Goal: Book appointment/travel/reservation

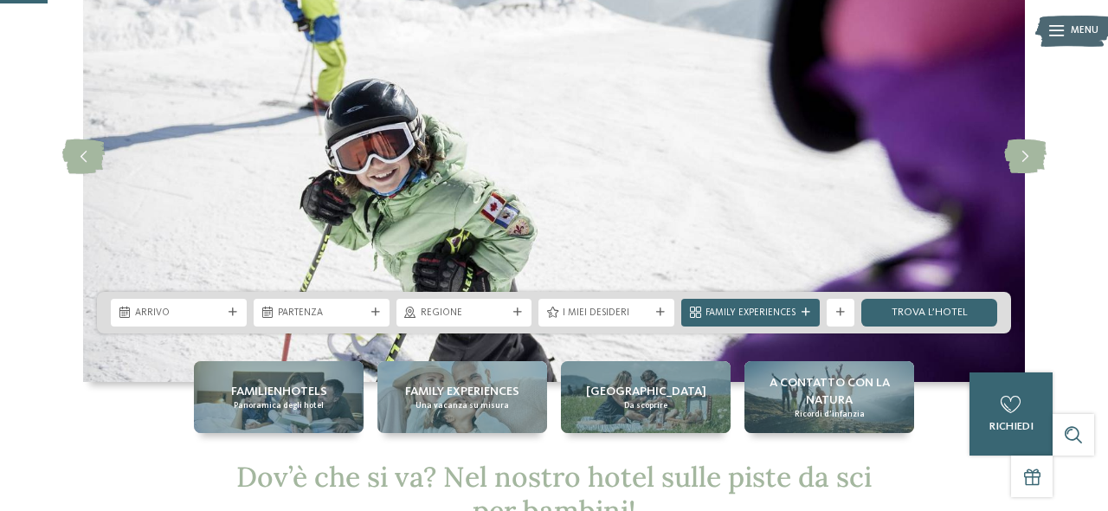
scroll to position [179, 0]
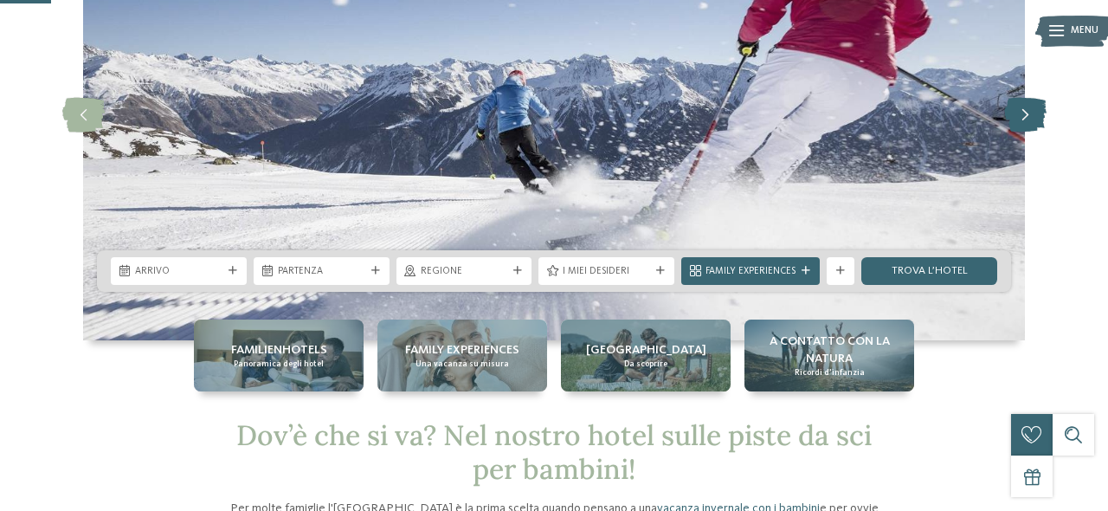
click at [1037, 112] on icon at bounding box center [1025, 115] width 42 height 35
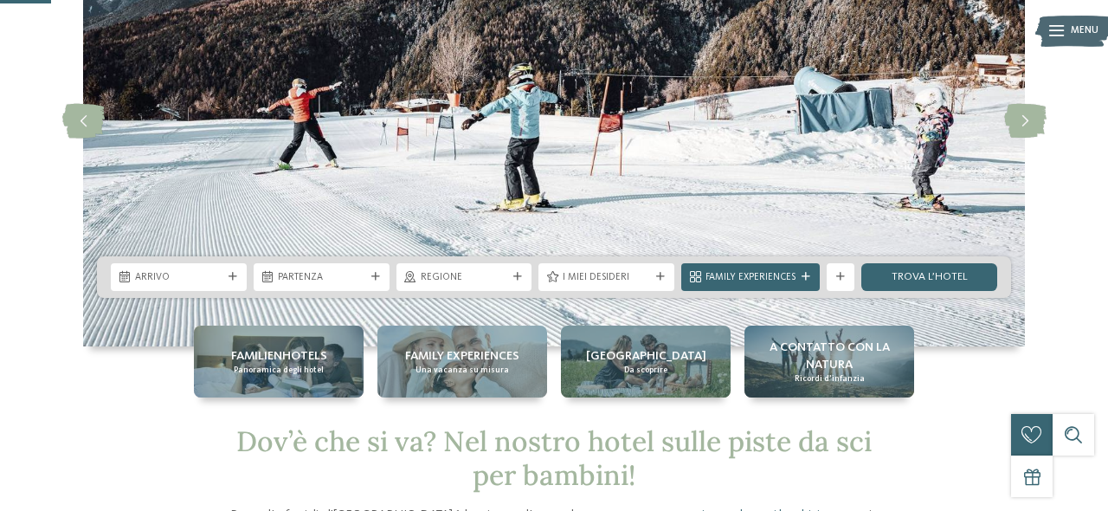
scroll to position [180, 0]
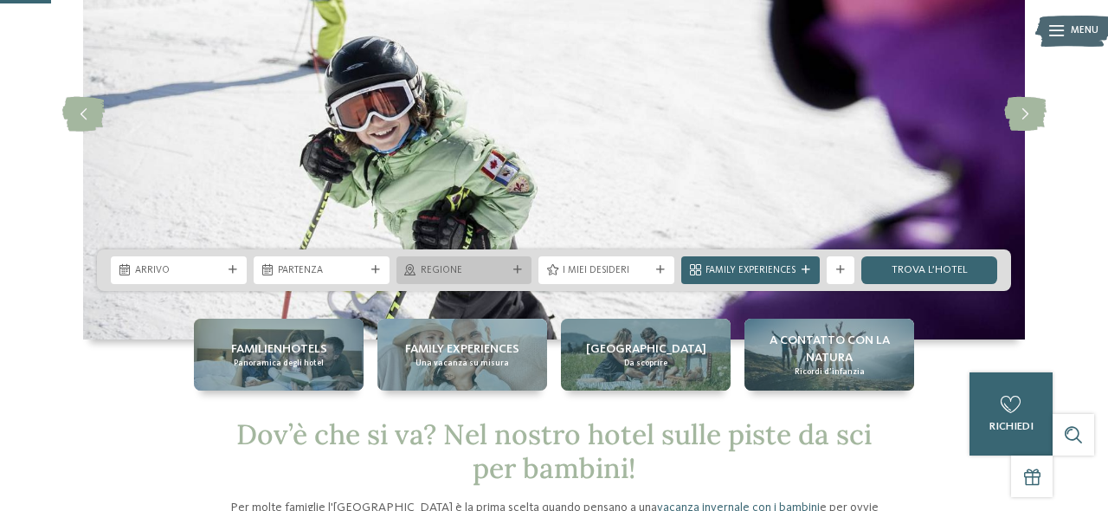
click at [480, 267] on span "Regione" at bounding box center [464, 271] width 87 height 14
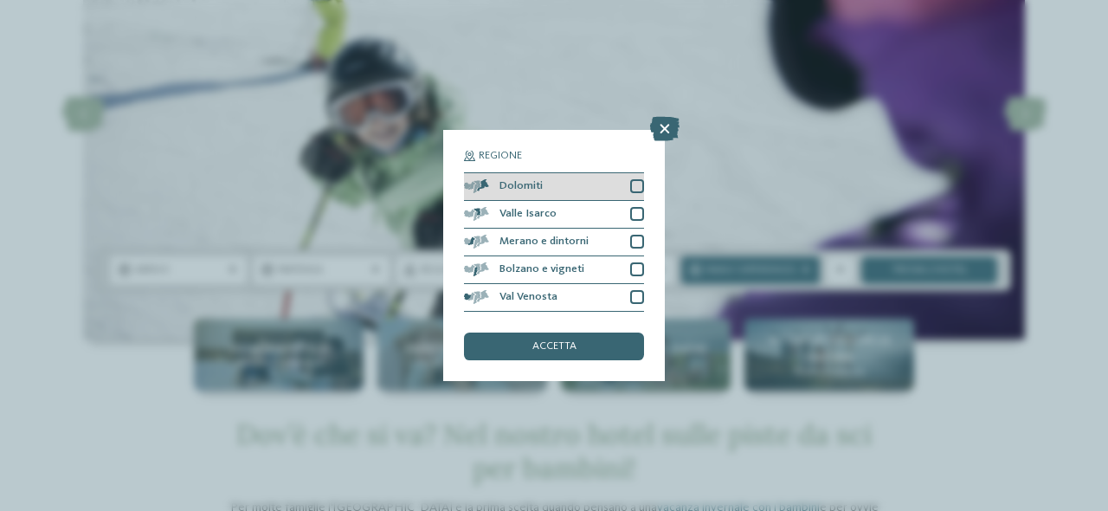
click at [543, 179] on div "Dolomiti" at bounding box center [554, 187] width 180 height 28
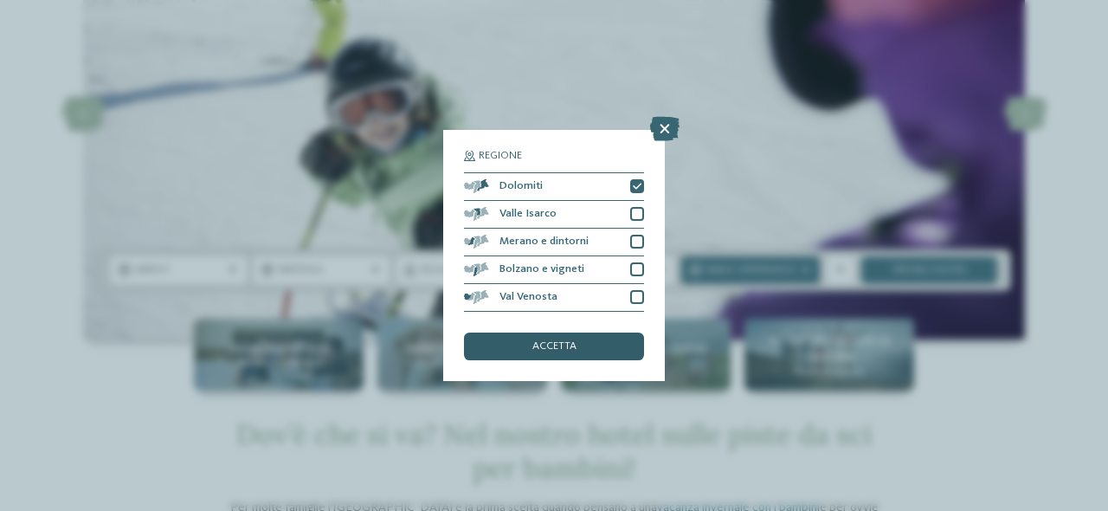
click at [582, 356] on div "accetta" at bounding box center [554, 346] width 180 height 28
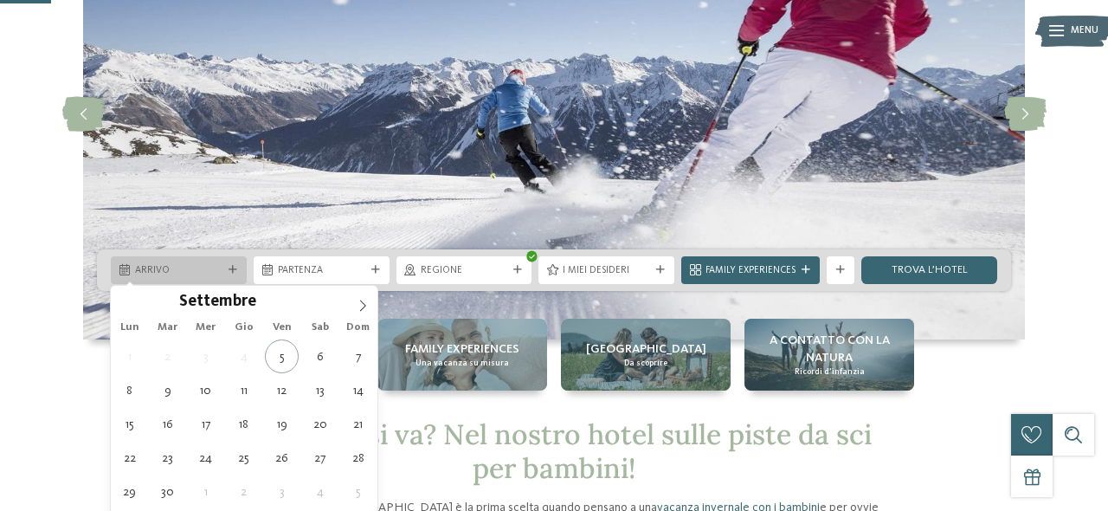
click at [189, 277] on span "Arrivo" at bounding box center [178, 271] width 87 height 14
click at [365, 303] on icon at bounding box center [363, 305] width 12 height 12
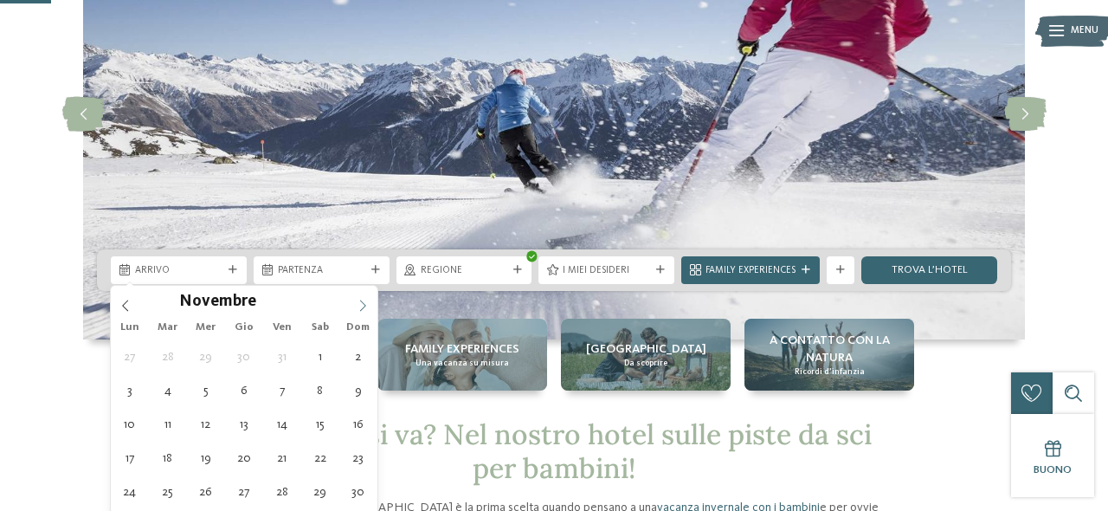
click at [365, 303] on icon at bounding box center [363, 305] width 12 height 12
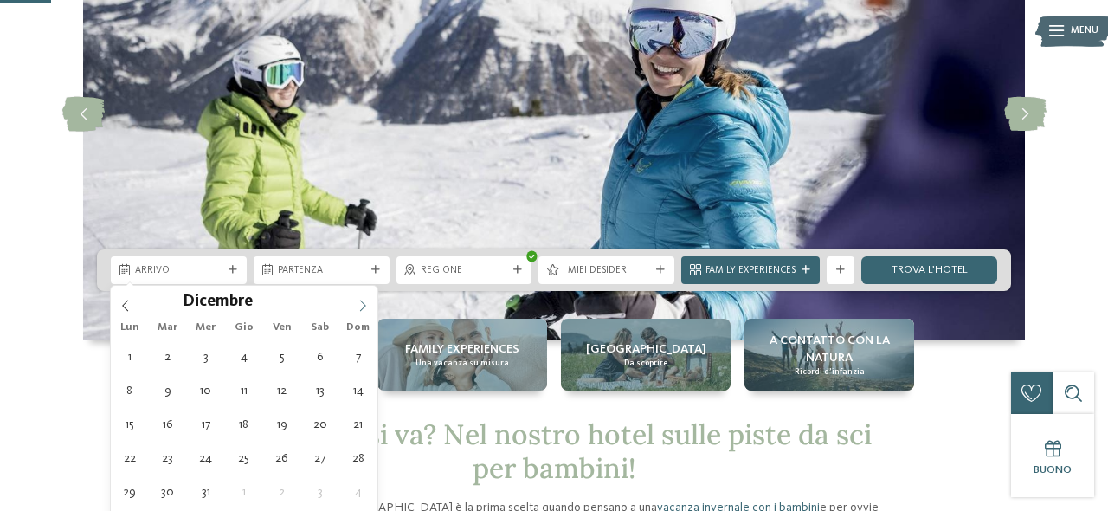
type input "****"
click at [365, 303] on icon at bounding box center [363, 305] width 12 height 12
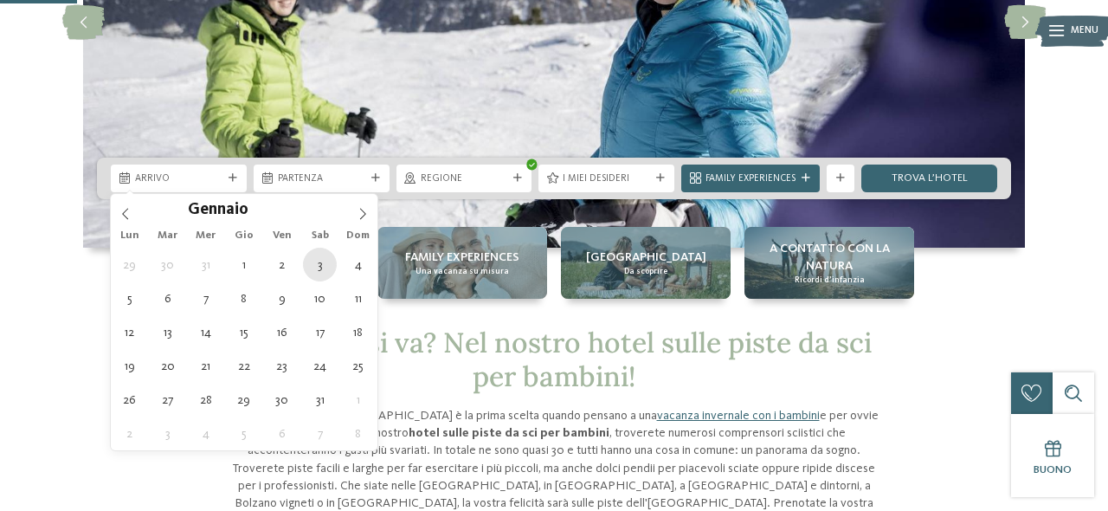
scroll to position [273, 0]
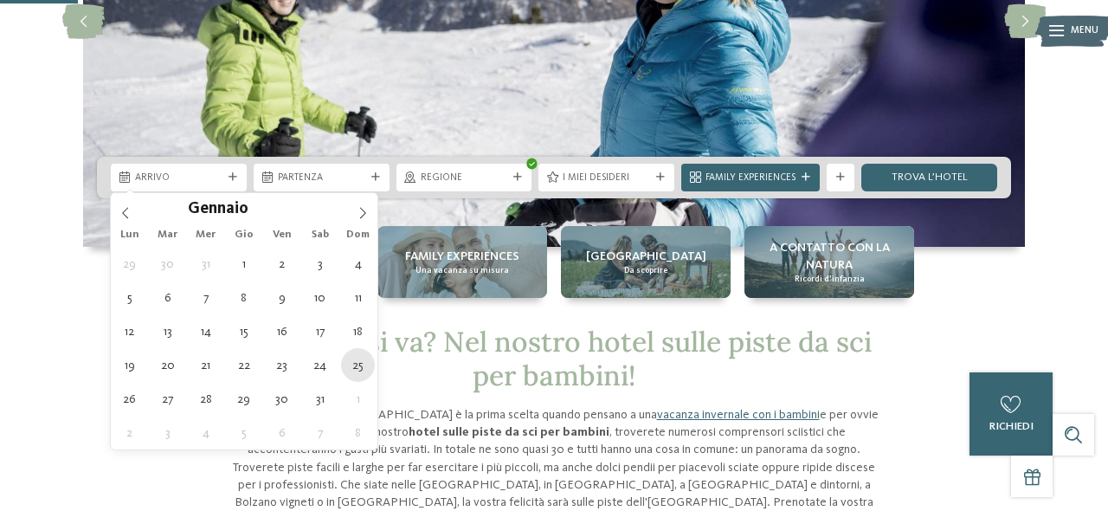
type div "[DATE]"
type input "****"
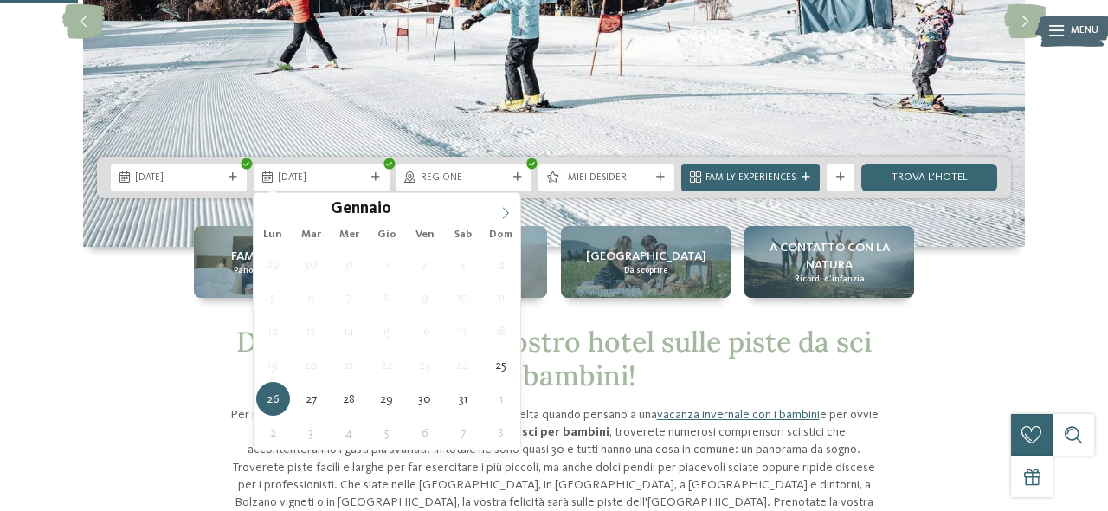
click at [503, 210] on icon at bounding box center [505, 213] width 12 height 12
type div "[DATE]"
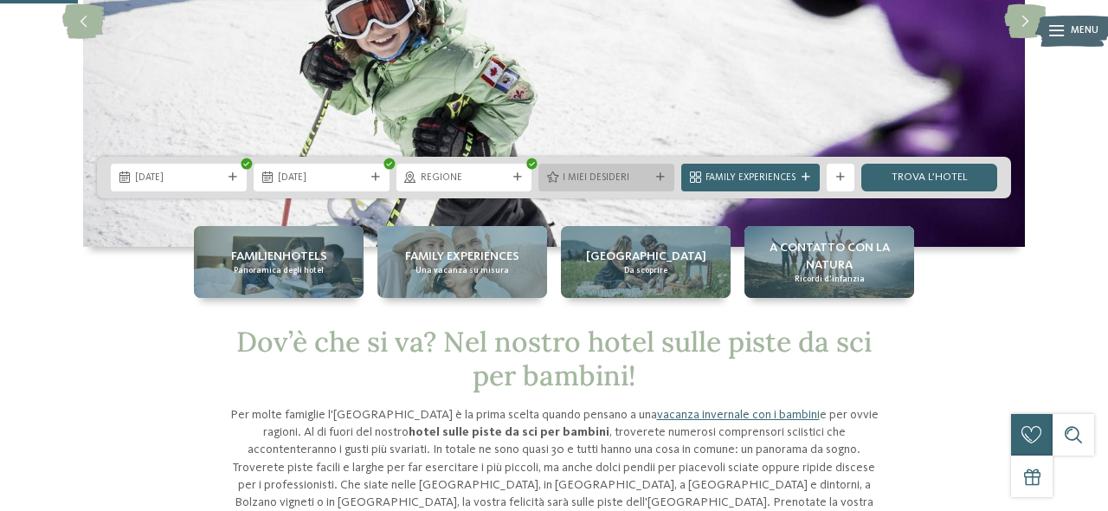
click at [637, 174] on span "I miei desideri" at bounding box center [606, 178] width 87 height 14
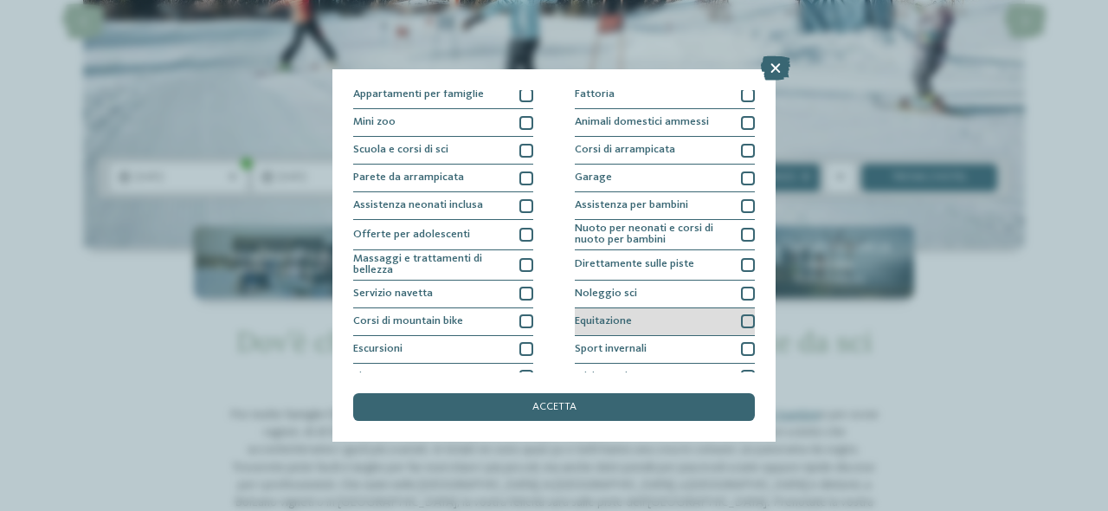
scroll to position [170, 0]
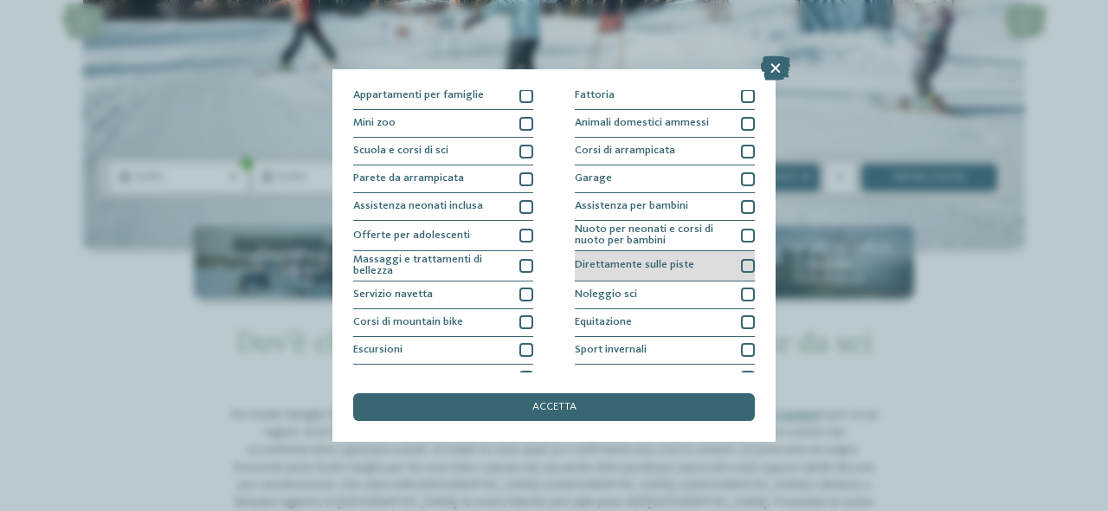
click at [648, 268] on span "Direttamente sulle piste" at bounding box center [634, 265] width 119 height 11
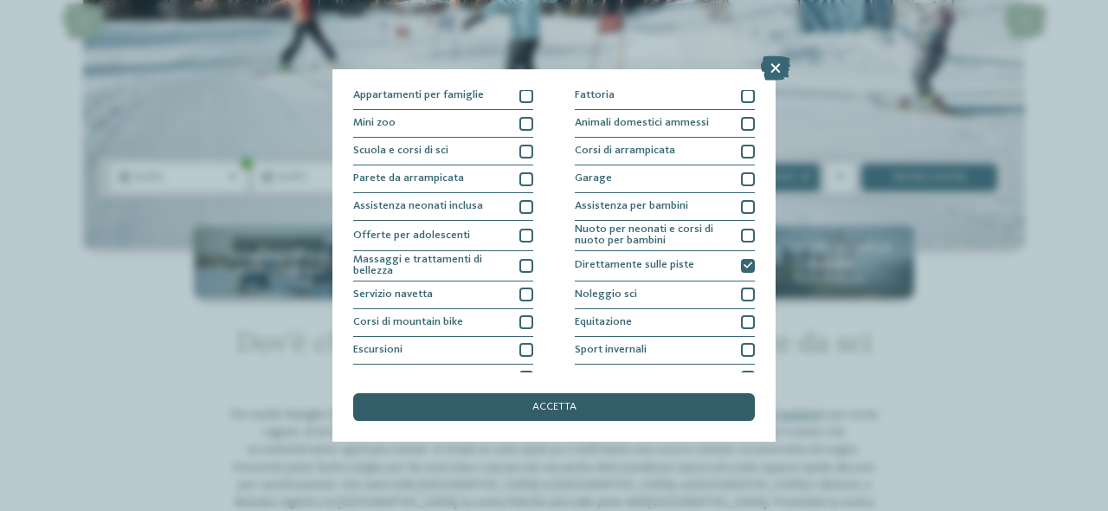
click at [582, 401] on div "accetta" at bounding box center [554, 407] width 402 height 28
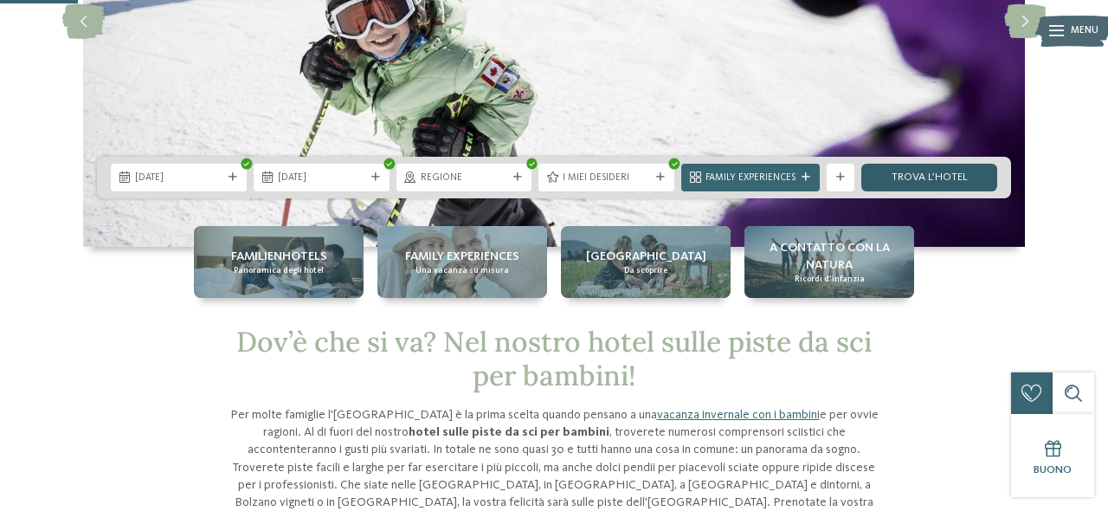
click at [940, 182] on link "trova l’hotel" at bounding box center [929, 178] width 136 height 28
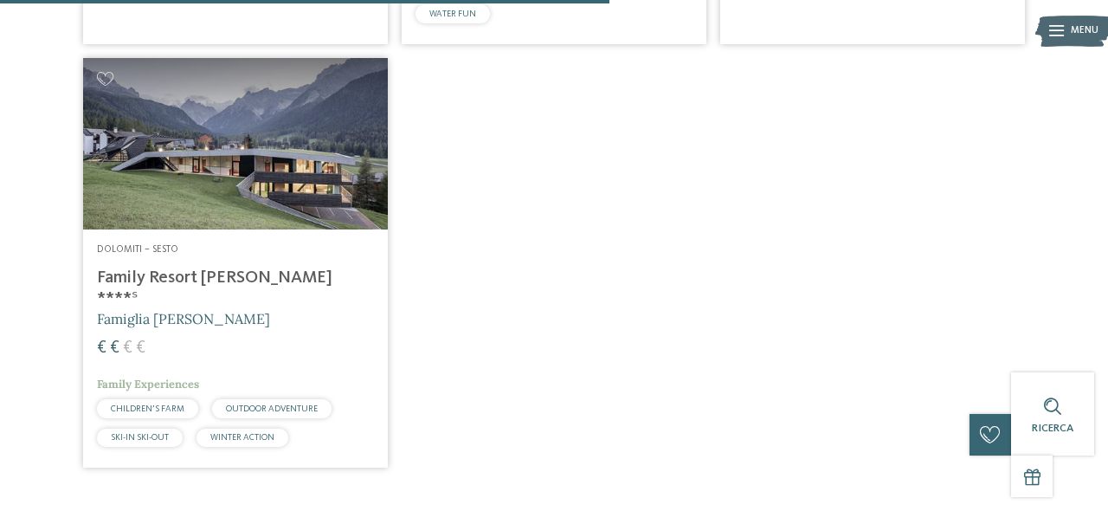
scroll to position [946, 0]
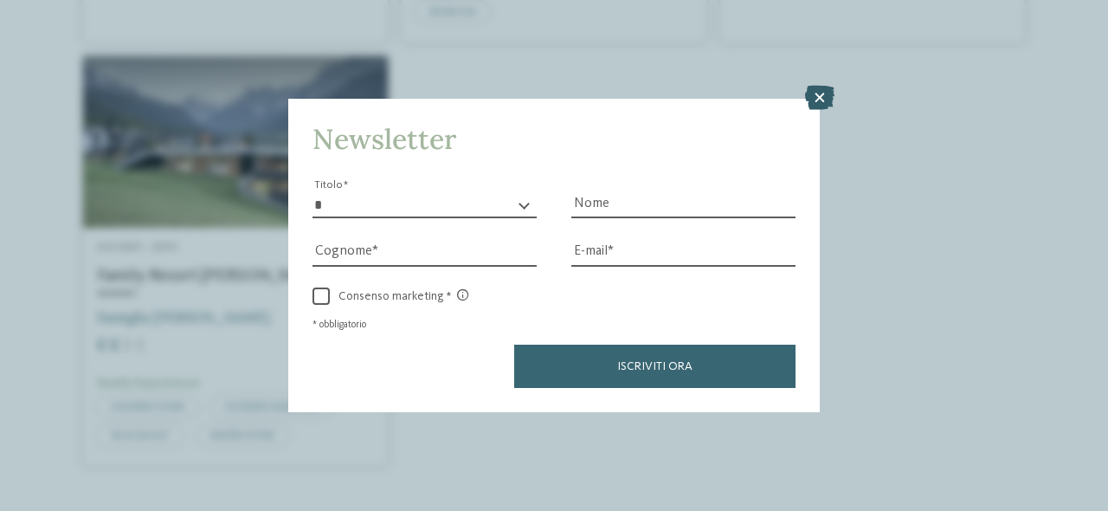
click at [809, 95] on icon at bounding box center [819, 98] width 29 height 24
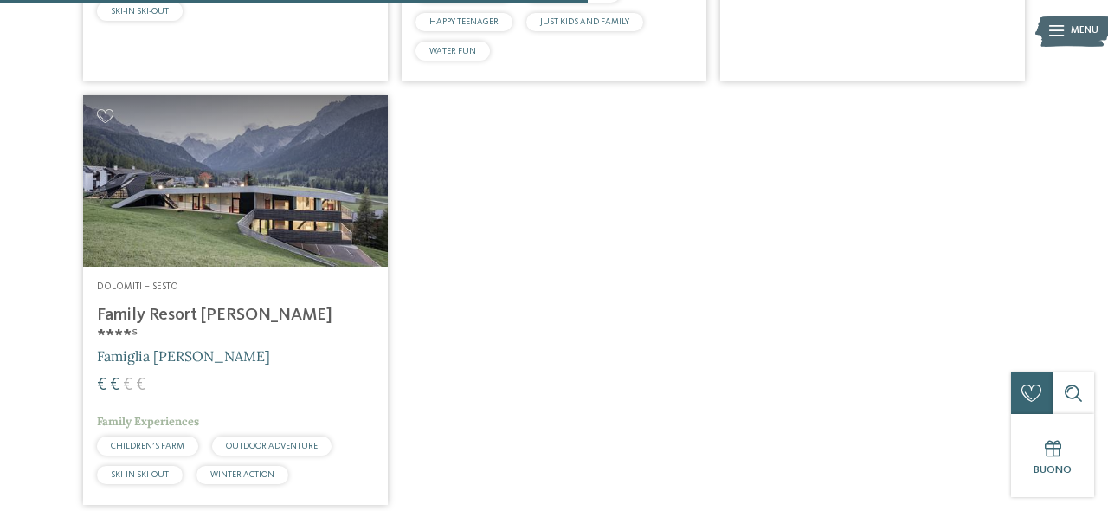
scroll to position [908, 0]
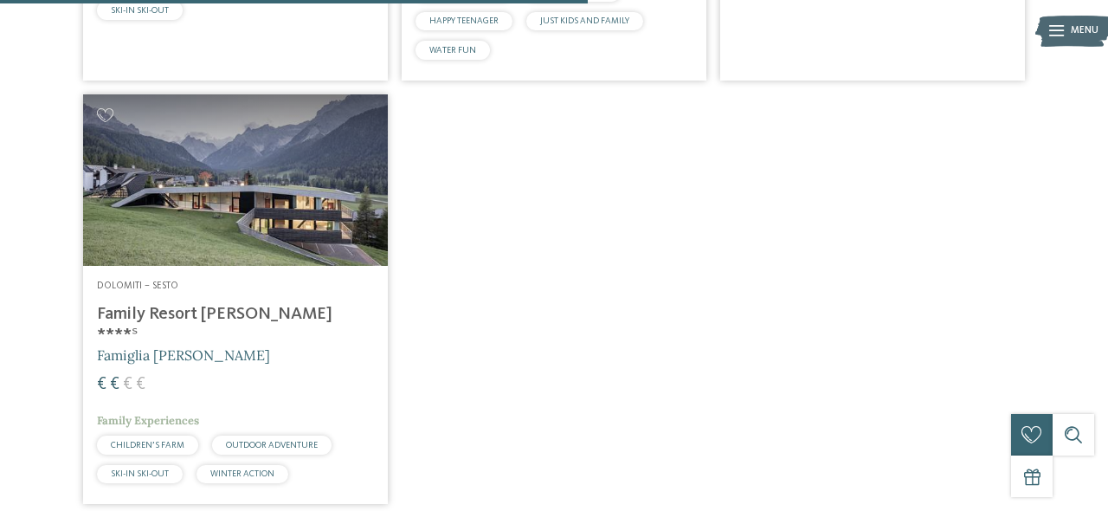
click at [219, 207] on img at bounding box center [235, 179] width 305 height 171
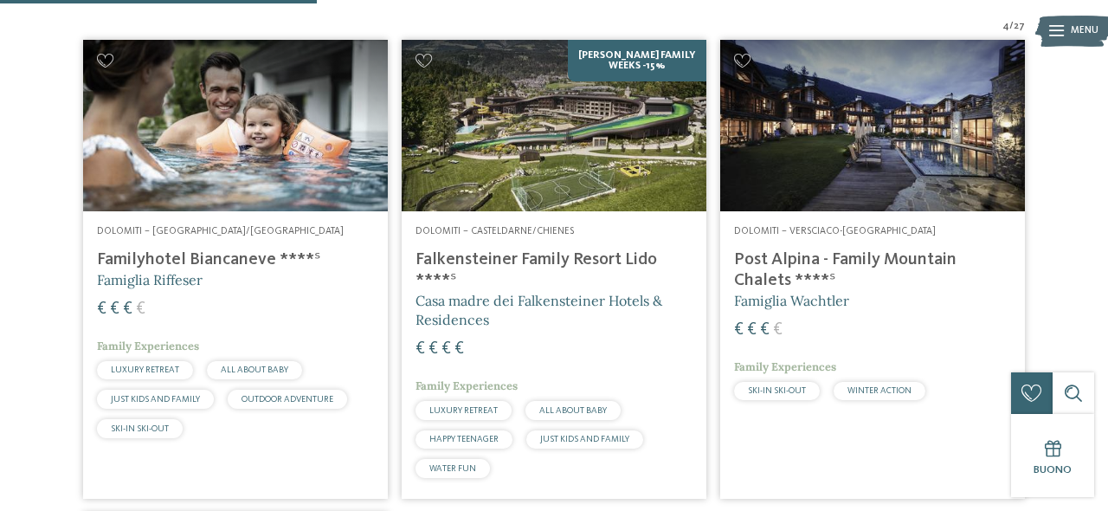
scroll to position [489, 0]
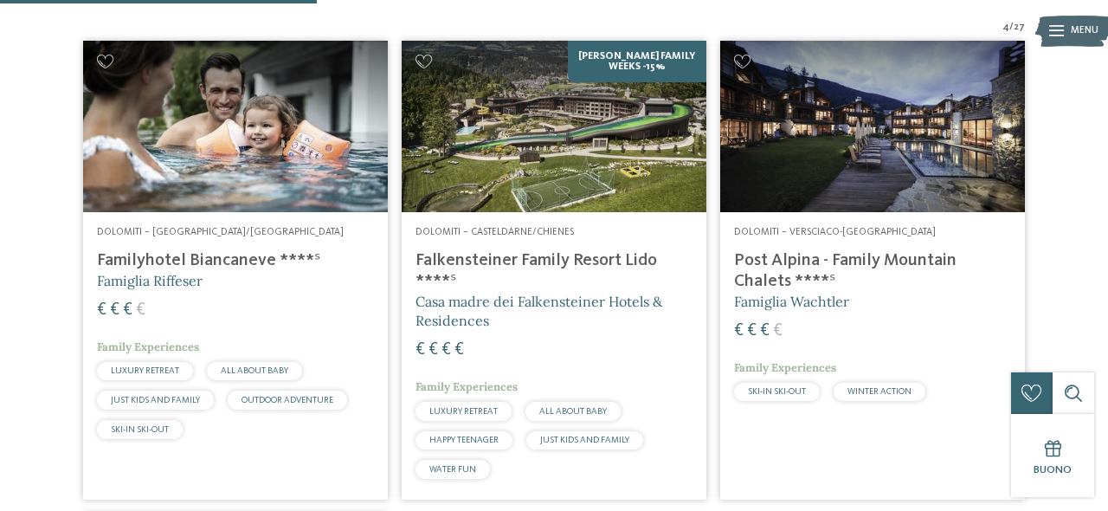
click at [222, 121] on img at bounding box center [235, 126] width 305 height 171
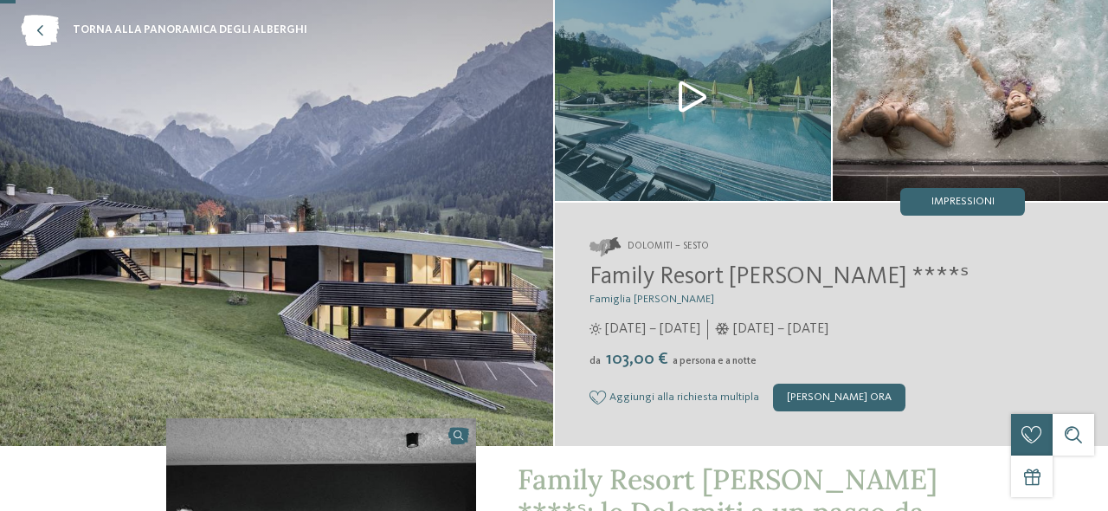
scroll to position [103, 0]
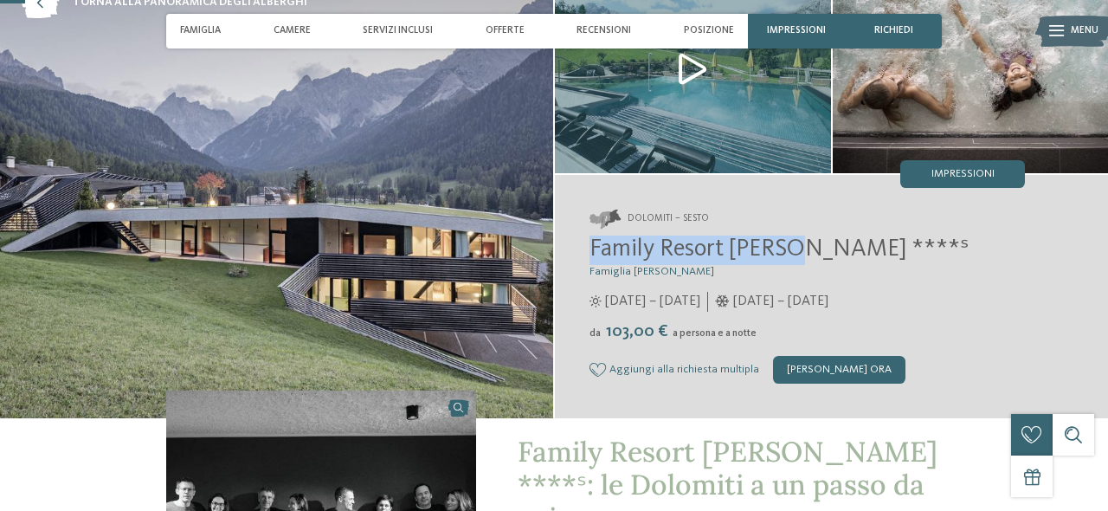
drag, startPoint x: 589, startPoint y: 250, endPoint x: 794, endPoint y: 247, distance: 204.3
click at [794, 247] on span "Family Resort [PERSON_NAME] ****ˢ" at bounding box center [778, 249] width 379 height 24
copy span "Family Resort Rainer"
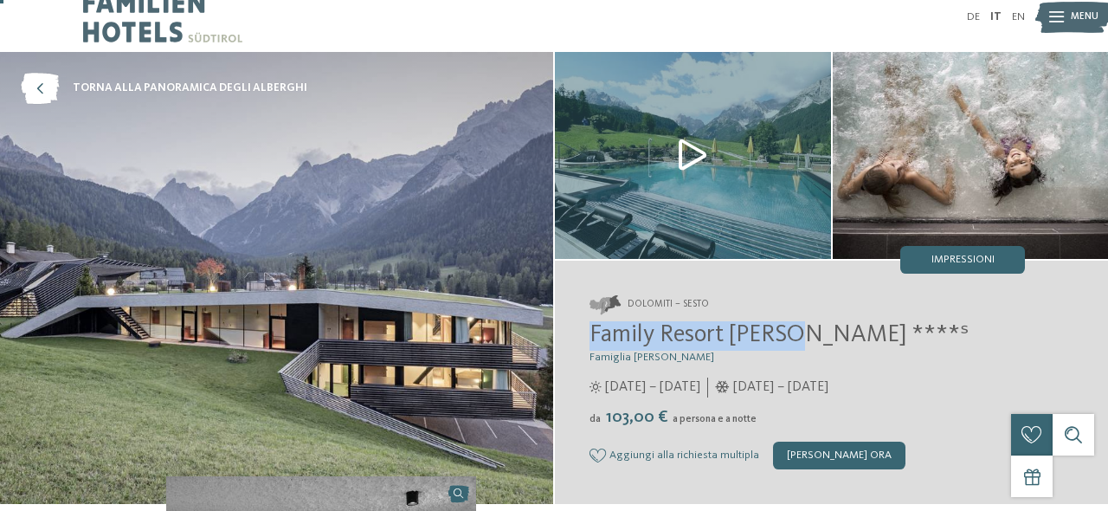
scroll to position [18, 0]
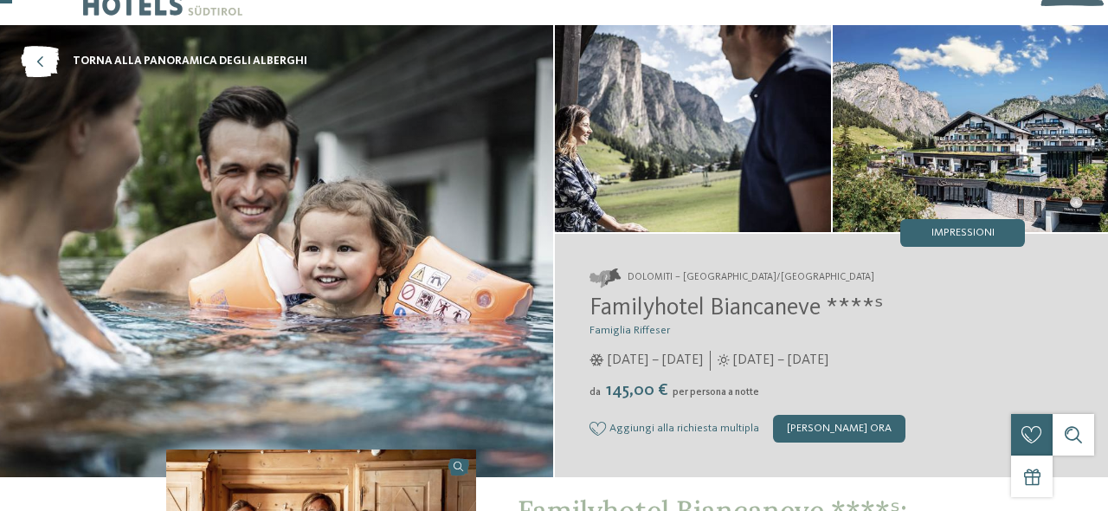
scroll to position [50, 0]
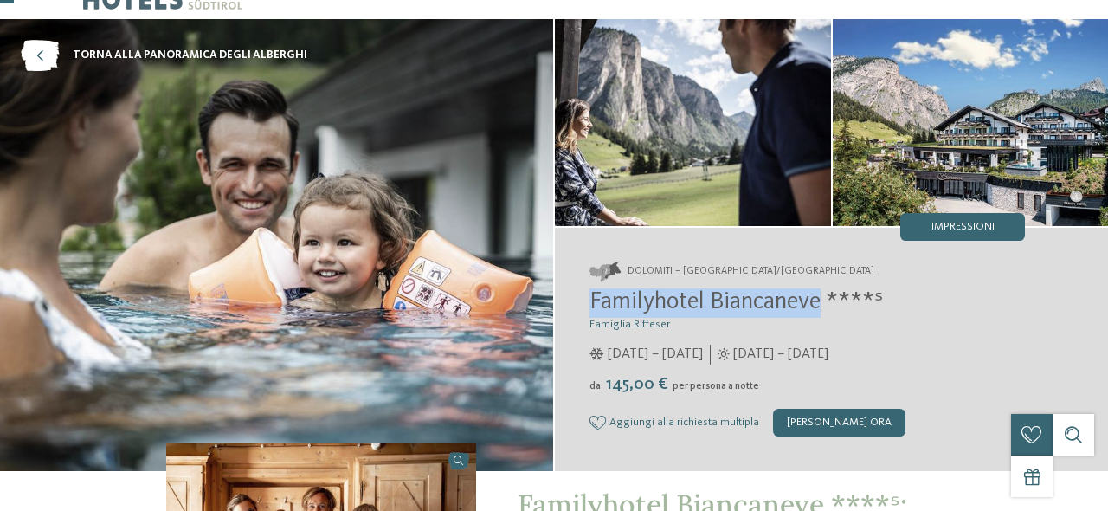
drag, startPoint x: 592, startPoint y: 305, endPoint x: 823, endPoint y: 296, distance: 231.2
click at [823, 296] on span "Familyhotel Biancaneve ****ˢ" at bounding box center [735, 302] width 293 height 24
copy span "Familyhotel Biancaneve"
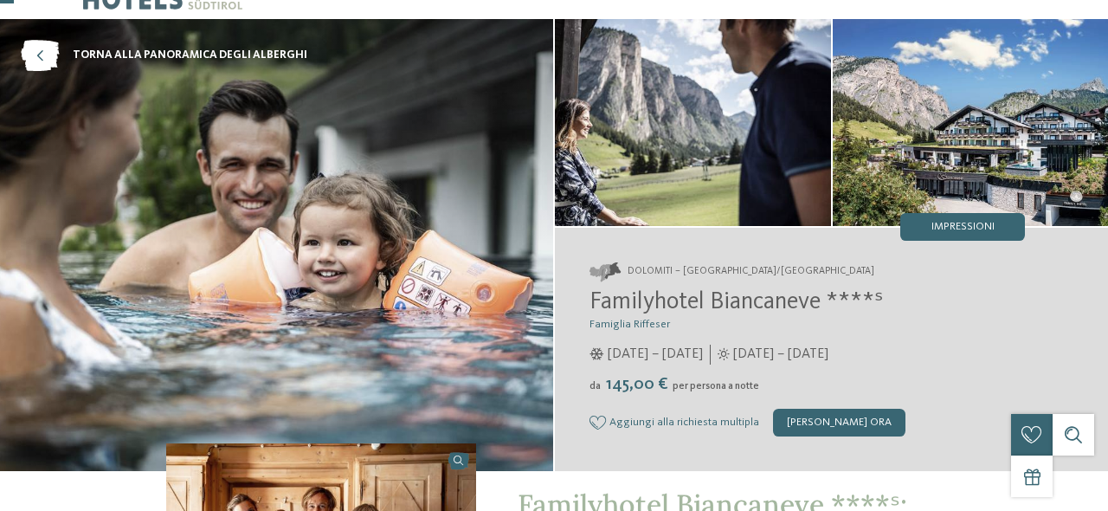
click at [972, 319] on h3 "Famiglia Riffeser" at bounding box center [806, 324] width 435 height 13
